Goal: Task Accomplishment & Management: Manage account settings

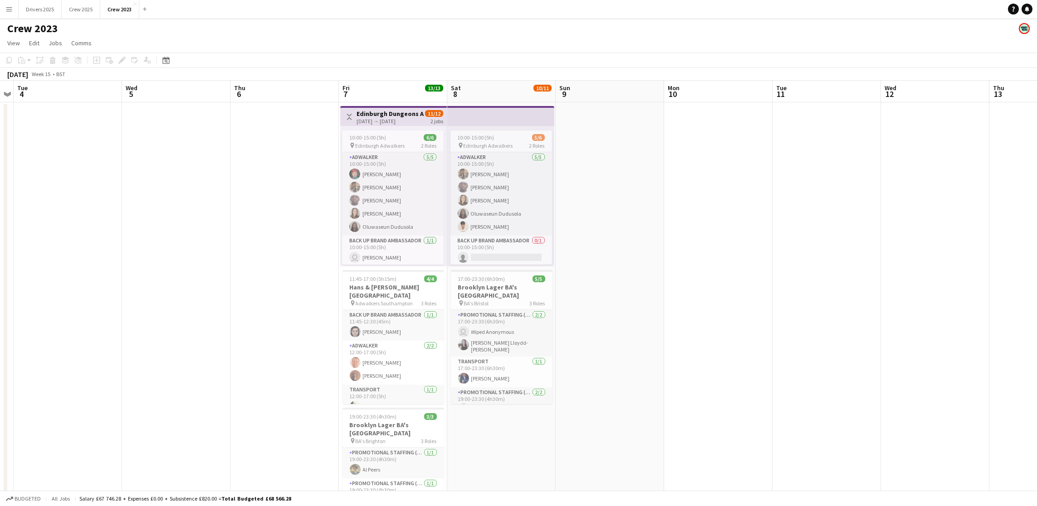
click at [652, 237] on app-date-cell at bounding box center [609, 330] width 108 height 457
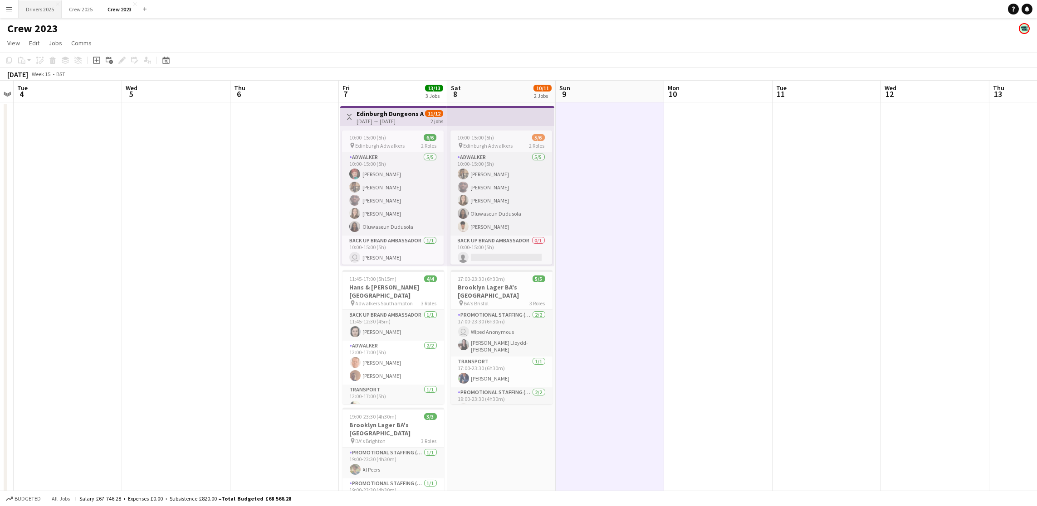
click at [42, 9] on button "Drivers 2025 Close" at bounding box center [40, 9] width 43 height 18
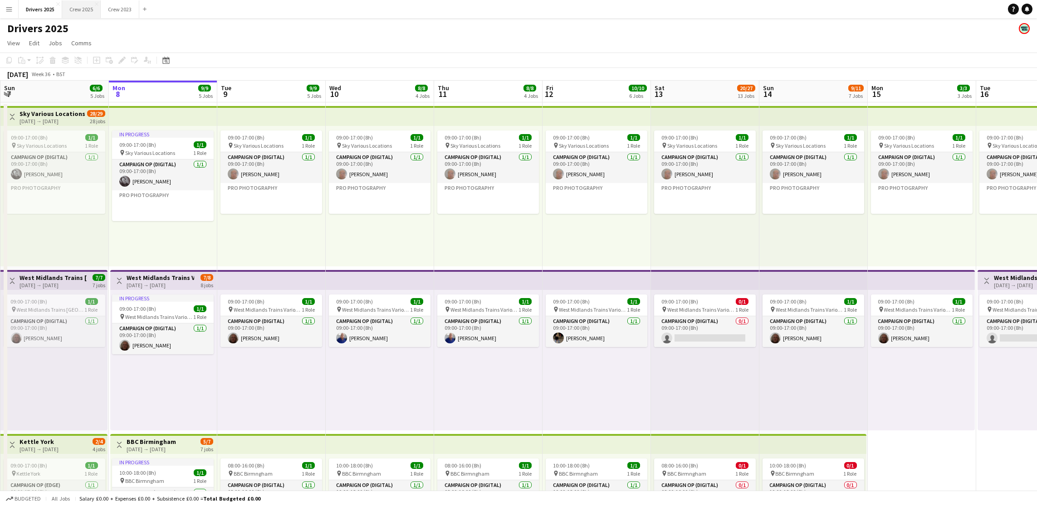
click at [83, 12] on button "Crew 2025 Close" at bounding box center [81, 9] width 39 height 18
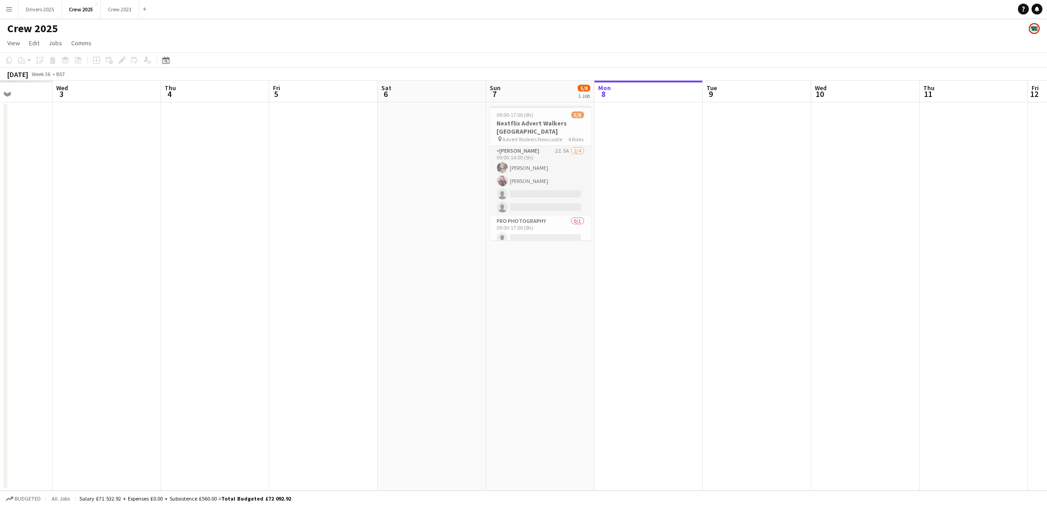
scroll to position [0, 243]
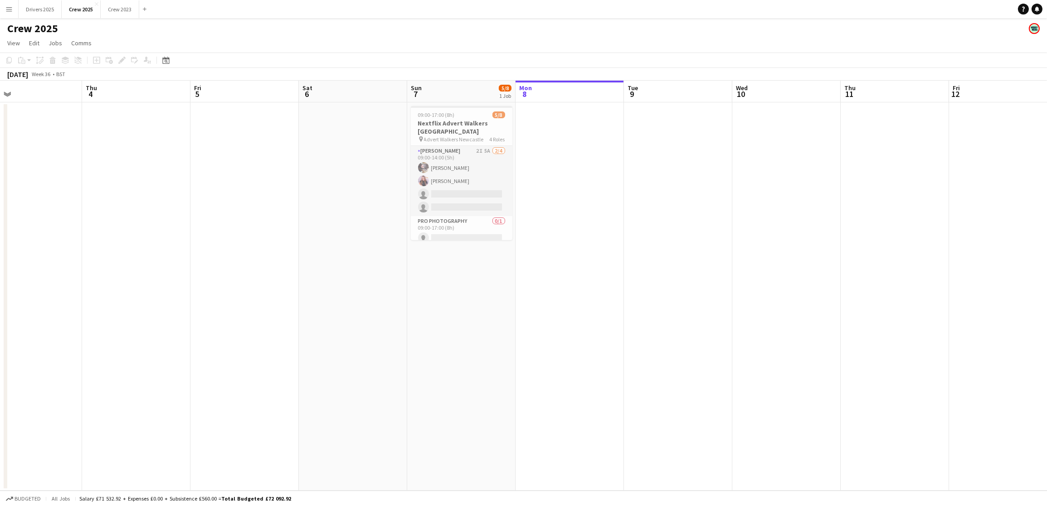
drag, startPoint x: 245, startPoint y: 268, endPoint x: 643, endPoint y: 253, distance: 398.8
click at [643, 253] on app-calendar-viewport "Mon 1 Tue 2 Wed 3 Thu 4 Fri 5 Sat 6 Sun 7 5/8 1 Job Mon 8 Tue 9 Wed 10 Thu 11 F…" at bounding box center [523, 286] width 1047 height 410
click at [446, 200] on app-card-role "Team Leader [DATE] 09:00-17:00 (8h) [PERSON_NAME] [PERSON_NAME]" at bounding box center [462, 188] width 102 height 44
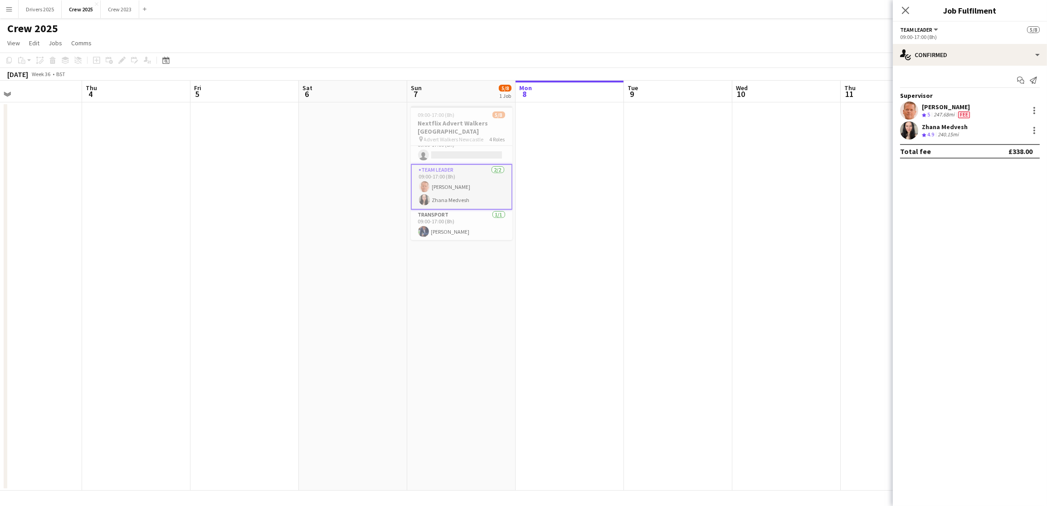
click at [1032, 136] on div "Zhana Medvesh Crew rating 4.9 240.15mi" at bounding box center [970, 131] width 154 height 18
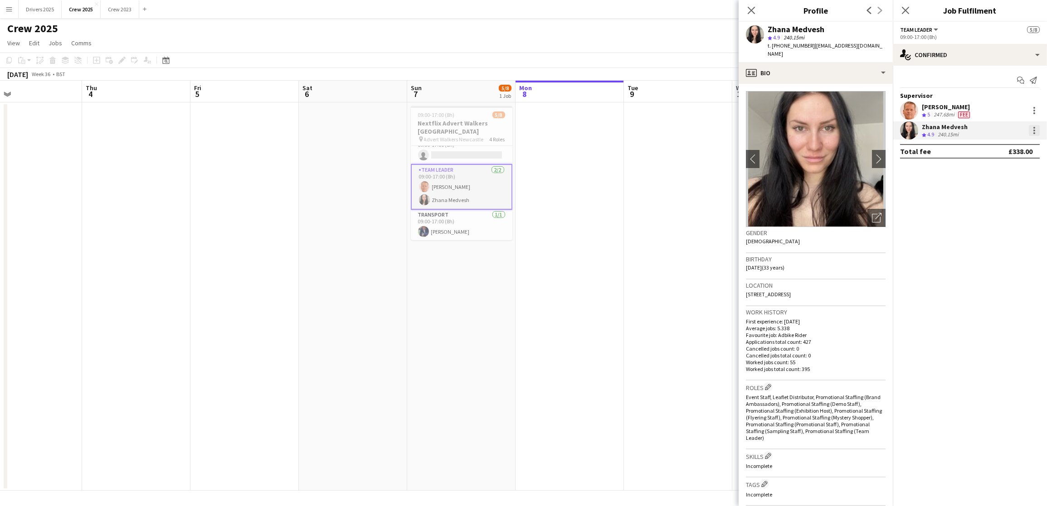
click at [1033, 134] on div at bounding box center [1034, 133] width 2 height 2
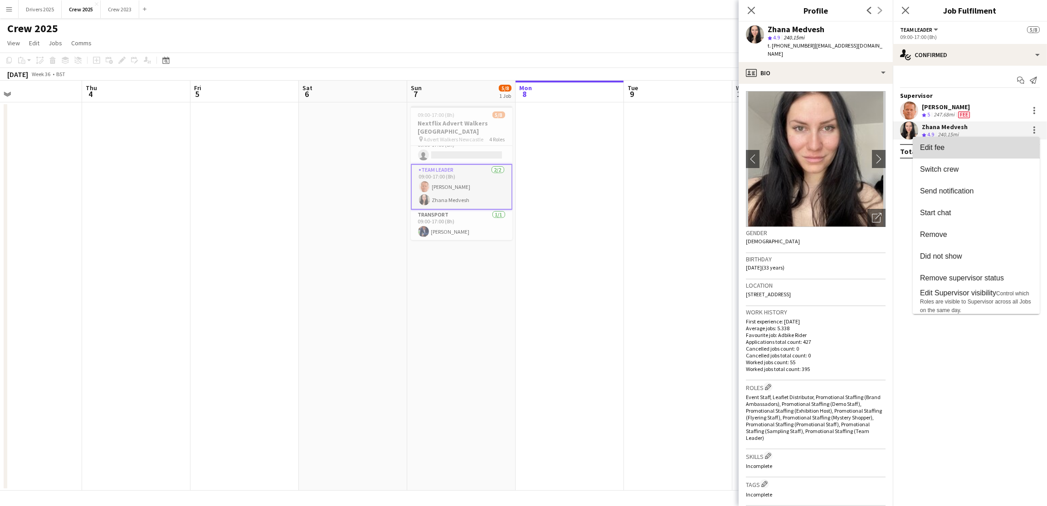
click at [968, 154] on button "Edit fee" at bounding box center [976, 148] width 127 height 22
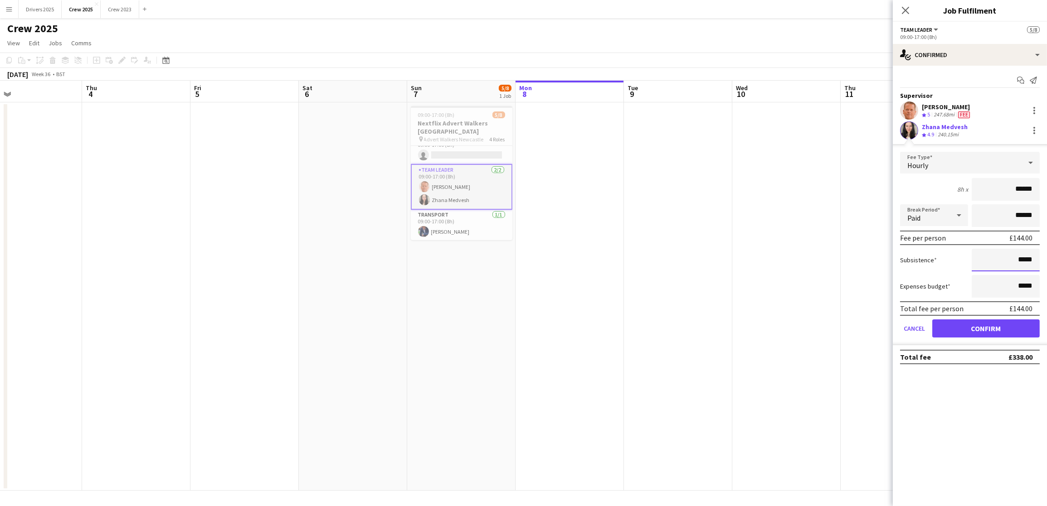
drag, startPoint x: 1032, startPoint y: 260, endPoint x: 1019, endPoint y: 260, distance: 13.1
click at [1019, 260] on input "*****" at bounding box center [1006, 260] width 68 height 23
type input "******"
click at [1014, 330] on button "Confirm" at bounding box center [985, 329] width 107 height 18
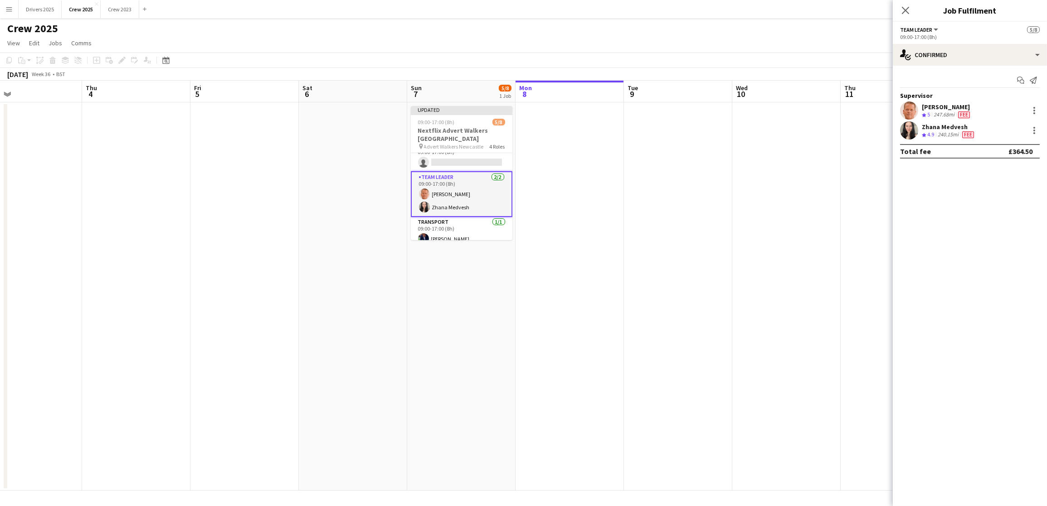
click at [775, 275] on app-date-cell at bounding box center [786, 296] width 108 height 389
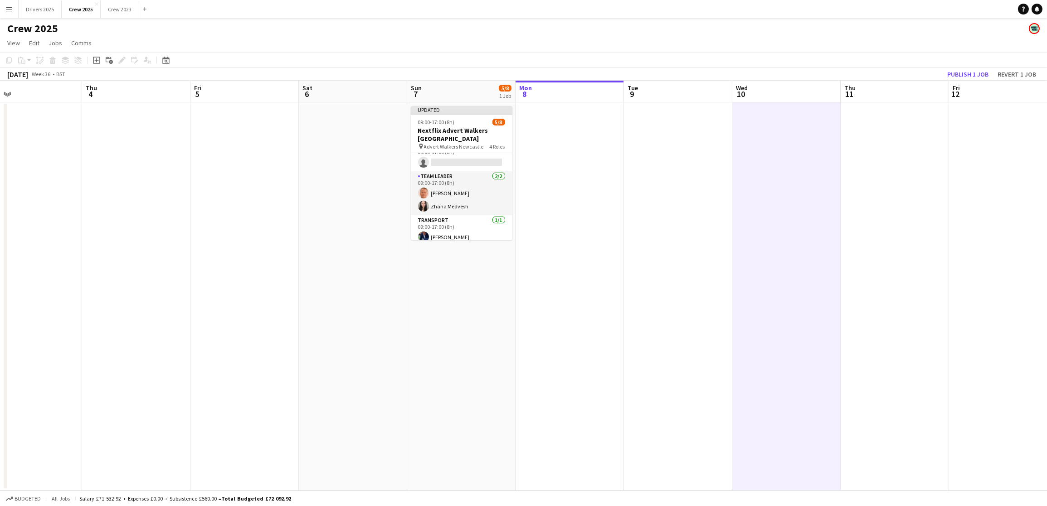
click at [975, 81] on app-board-header-date "Fri 12" at bounding box center [1003, 92] width 108 height 22
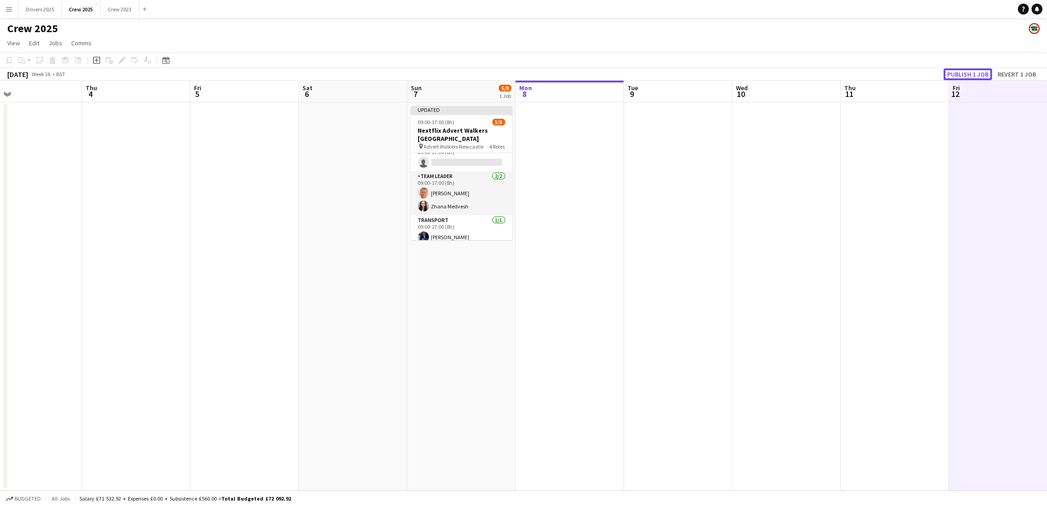
click at [975, 73] on button "Publish 1 job" at bounding box center [968, 74] width 49 height 12
